Goal: Book appointment/travel/reservation

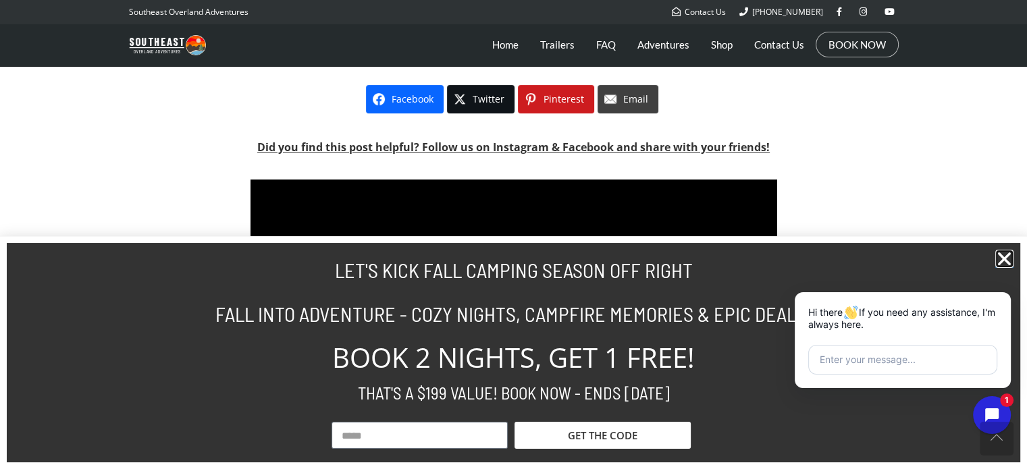
scroll to position [418, 0]
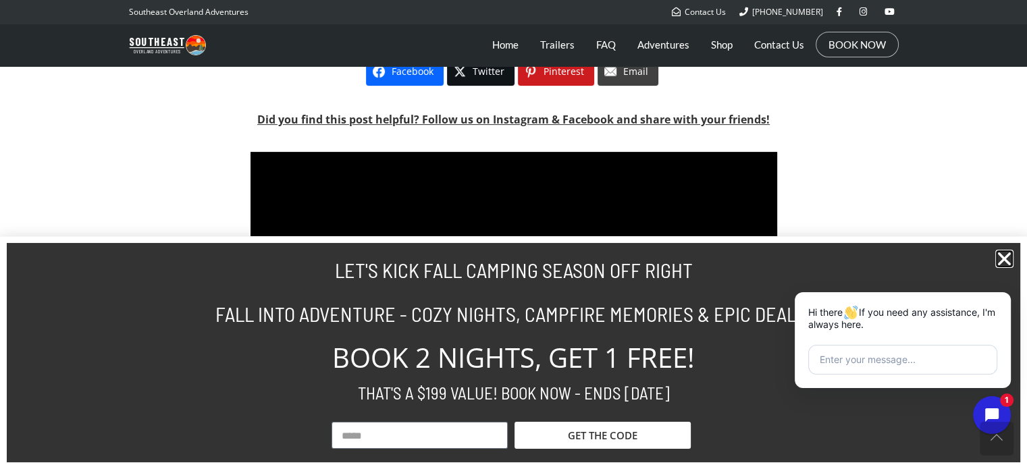
click at [1004, 259] on icon "Close" at bounding box center [1004, 259] width 18 height 18
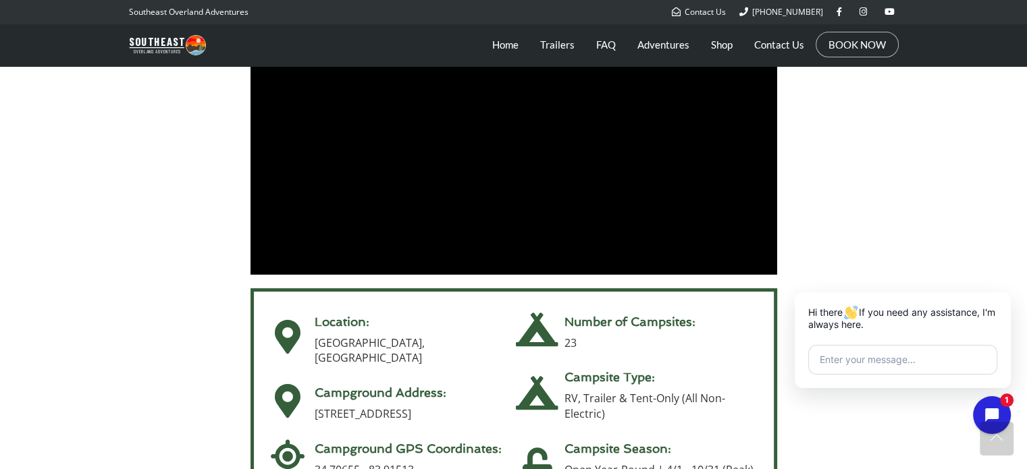
scroll to position [427, 0]
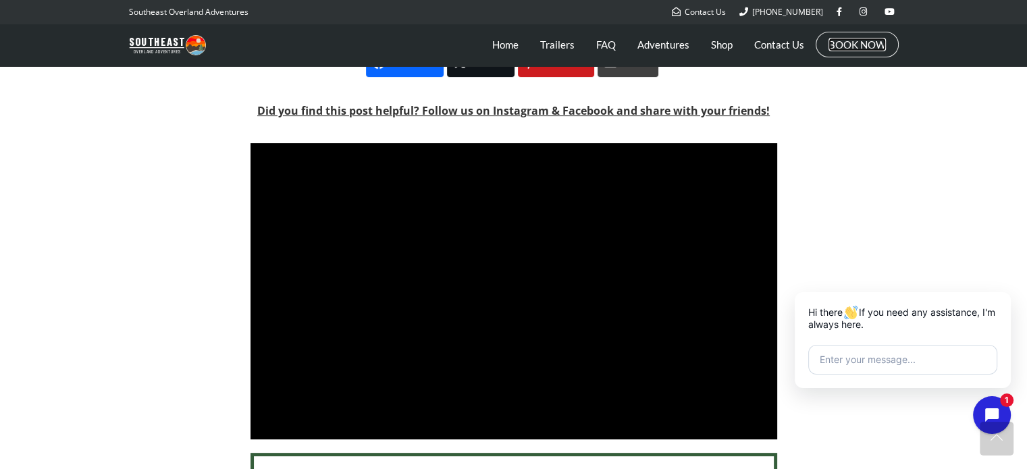
click at [854, 39] on link "BOOK NOW" at bounding box center [856, 44] width 57 height 13
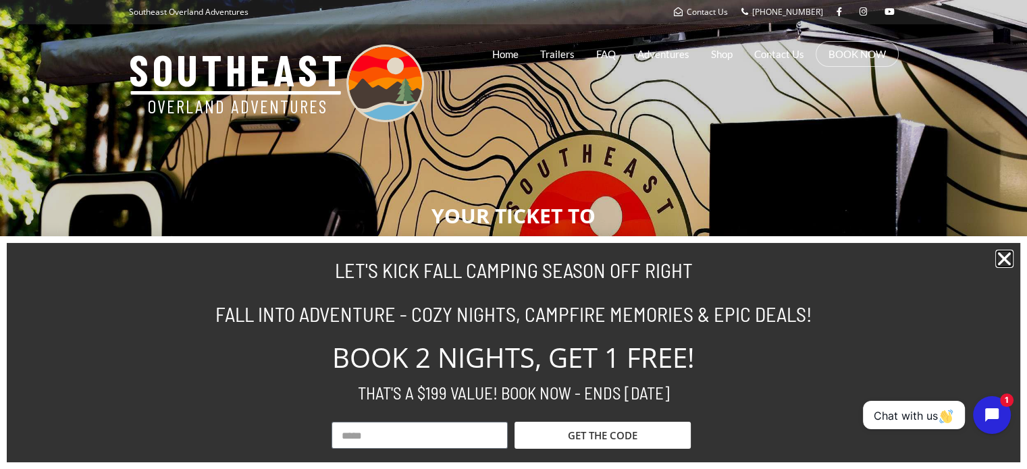
click at [1004, 261] on icon "Close" at bounding box center [1004, 259] width 18 height 18
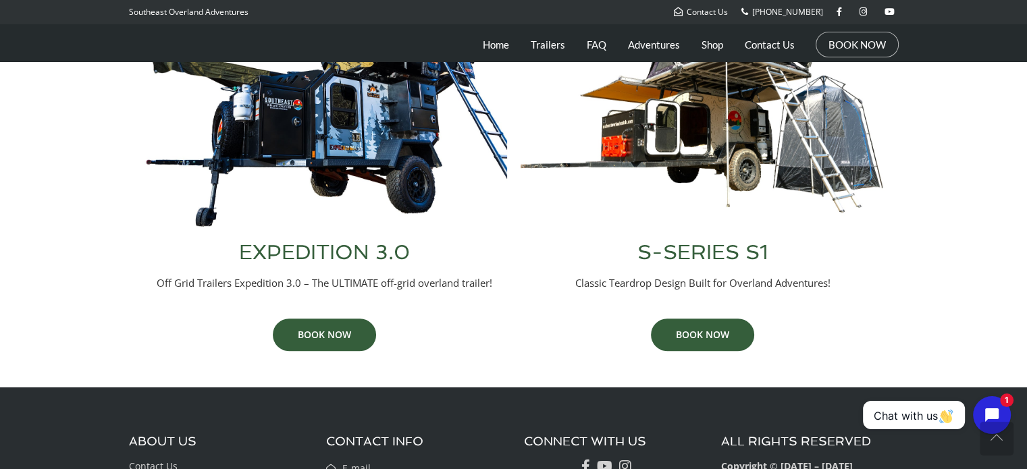
scroll to position [621, 0]
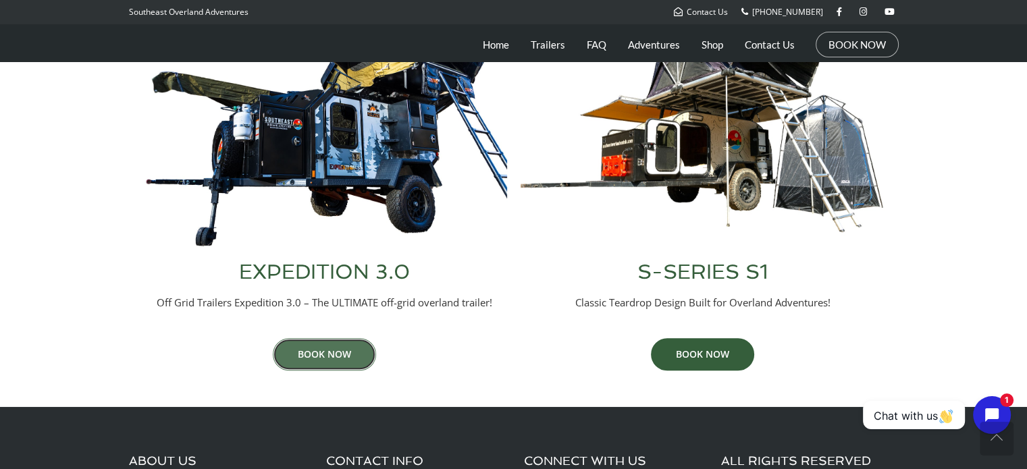
click at [319, 355] on link "BOOK NOW" at bounding box center [324, 354] width 103 height 32
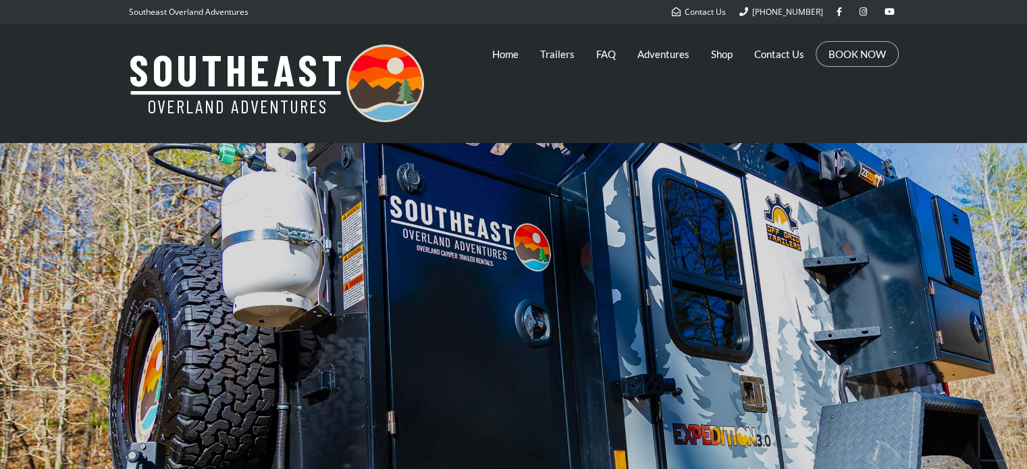
scroll to position [225, 0]
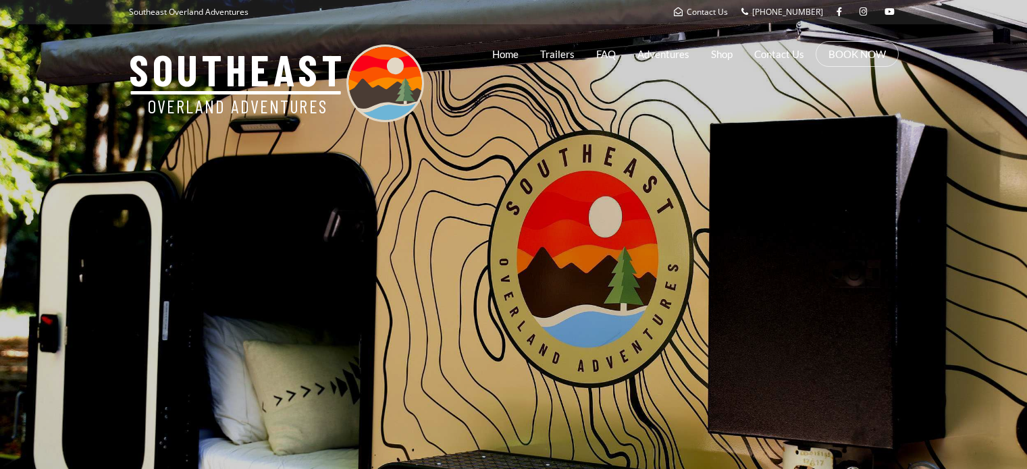
scroll to position [621, 0]
